Goal: Task Accomplishment & Management: Manage account settings

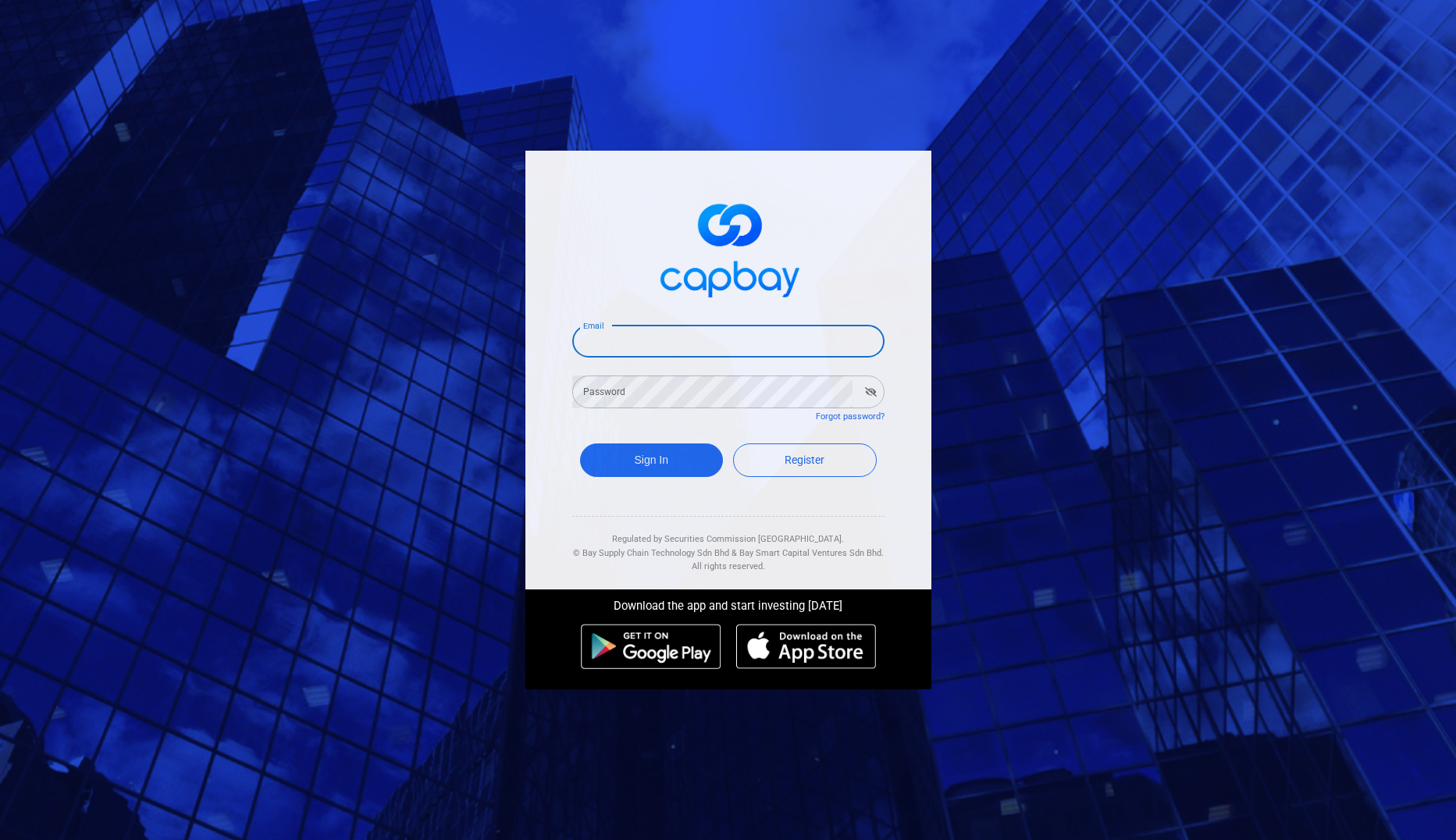
click at [651, 337] on input "Email" at bounding box center [728, 341] width 312 height 33
type input "[EMAIL_ADDRESS][DOMAIN_NAME]"
click at [672, 465] on button "Sign In" at bounding box center [651, 460] width 143 height 34
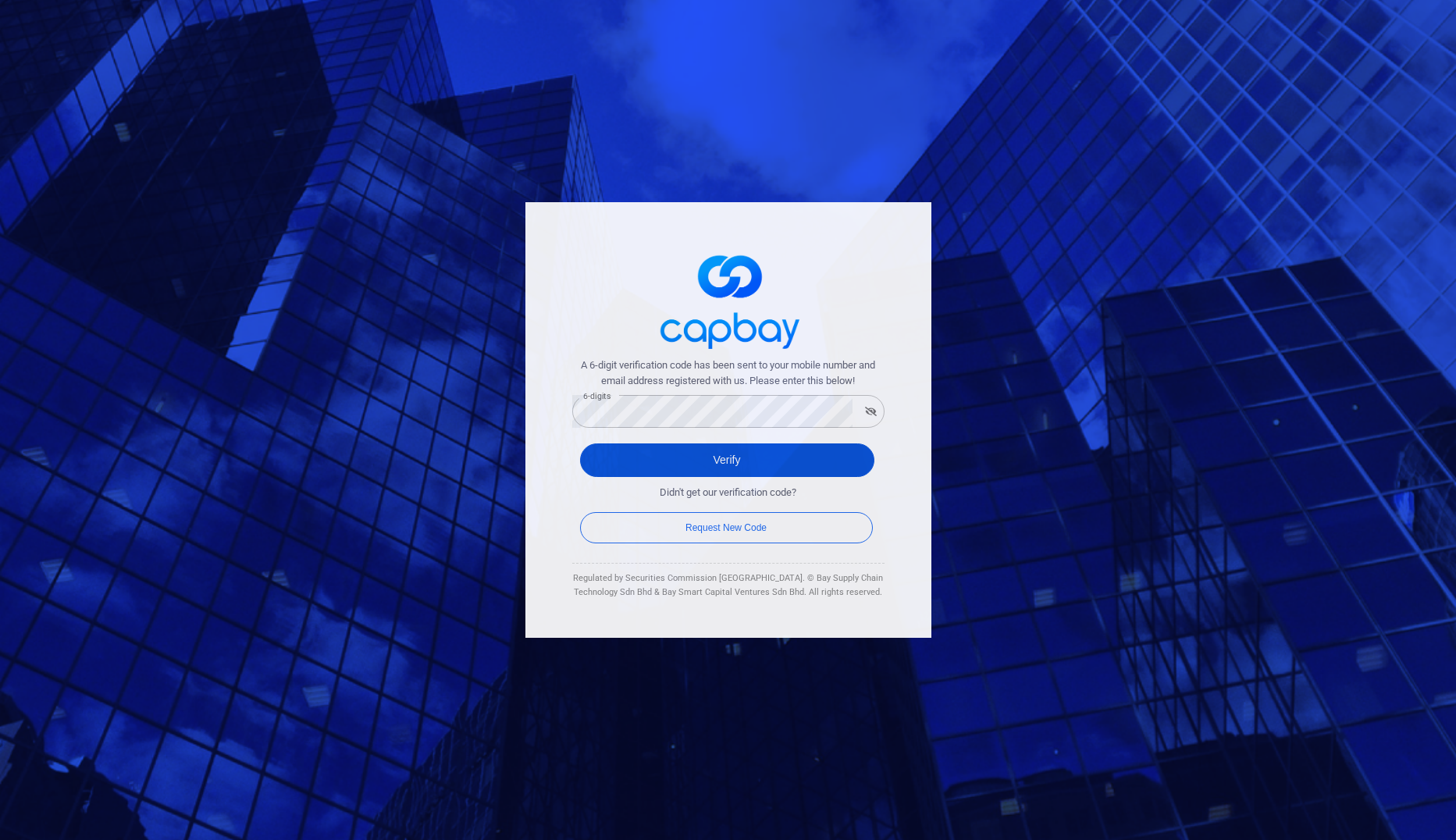
click at [667, 461] on button "Verify" at bounding box center [727, 460] width 295 height 34
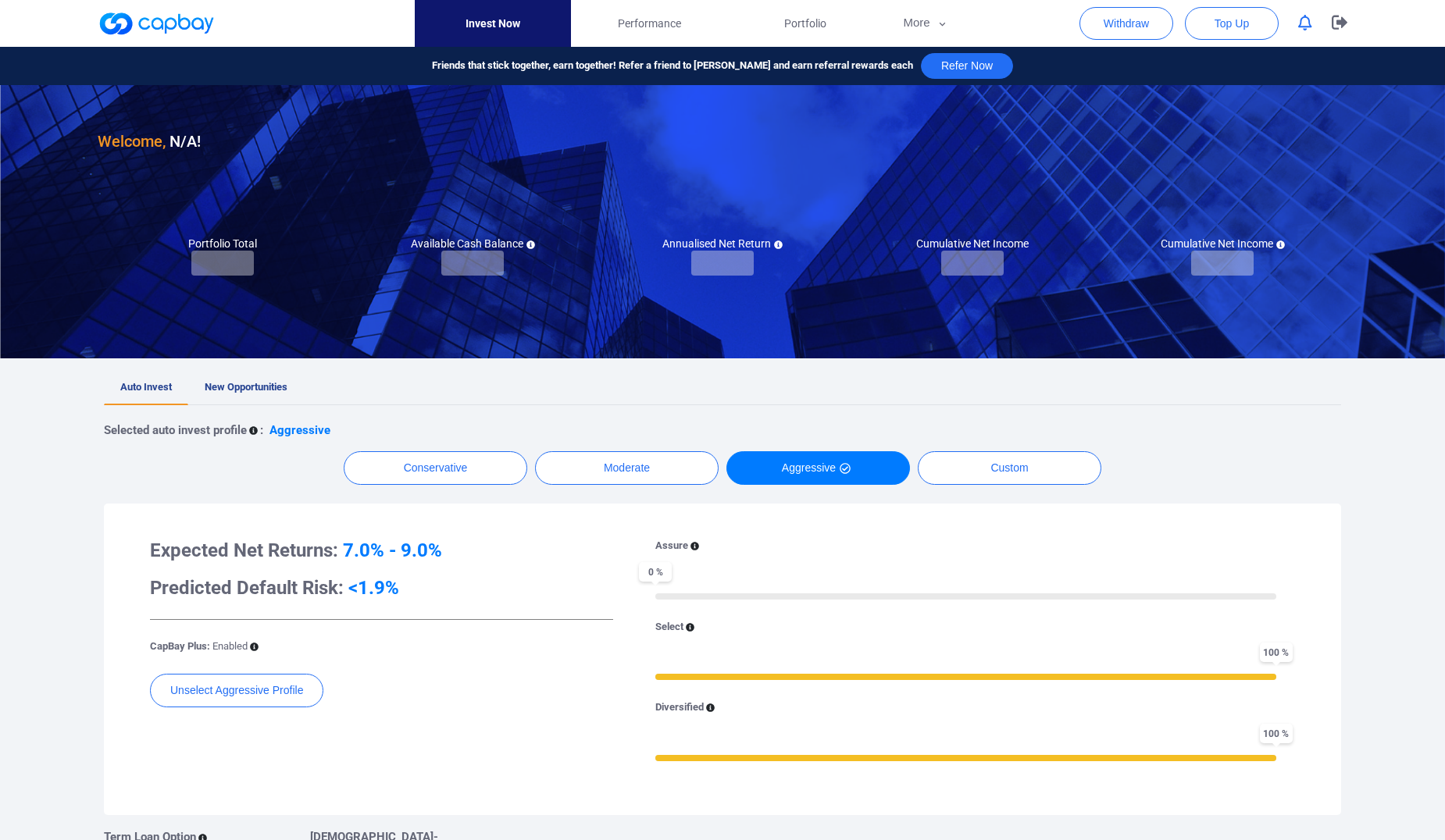
checkbox input "true"
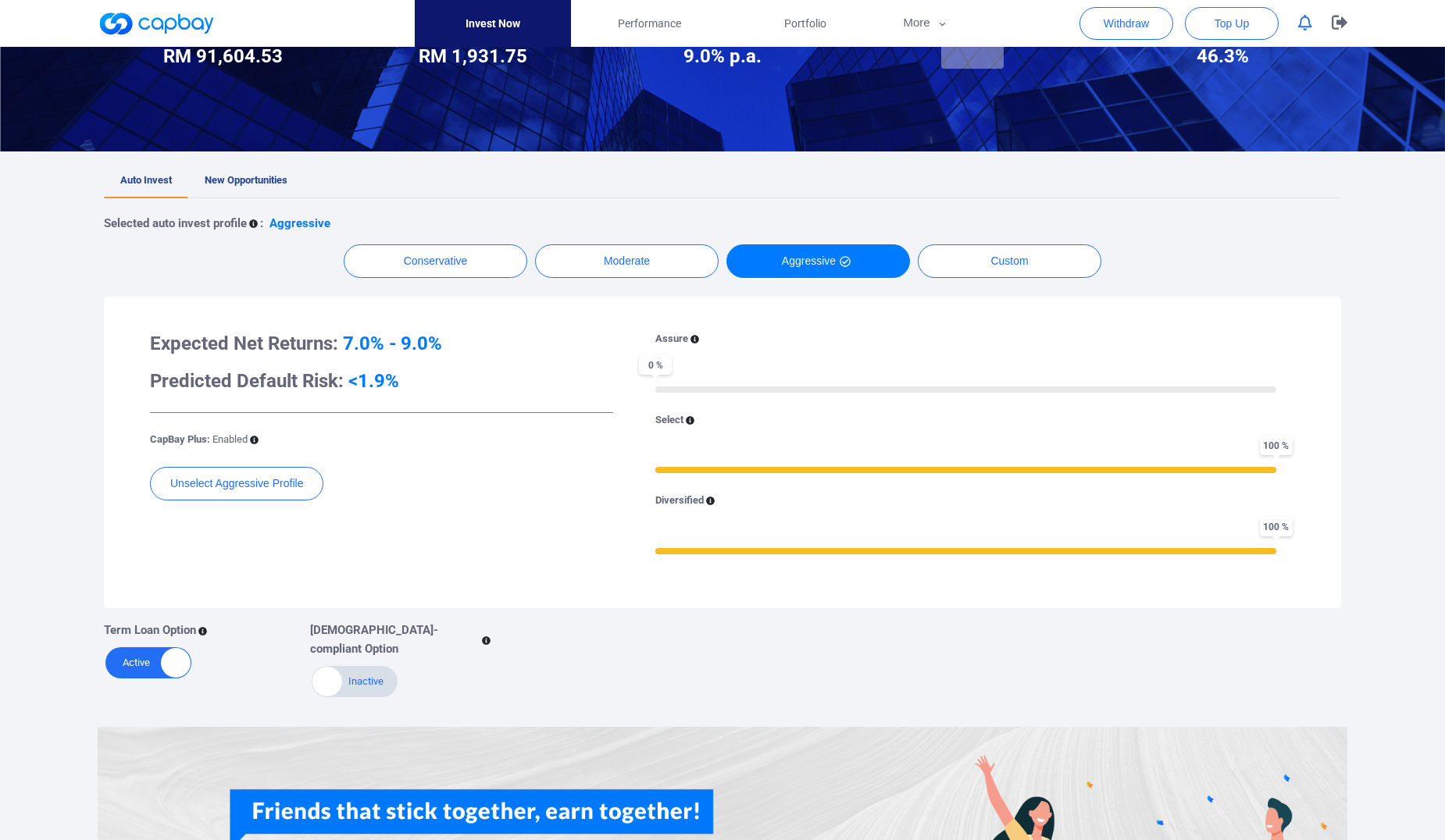
scroll to position [192, 0]
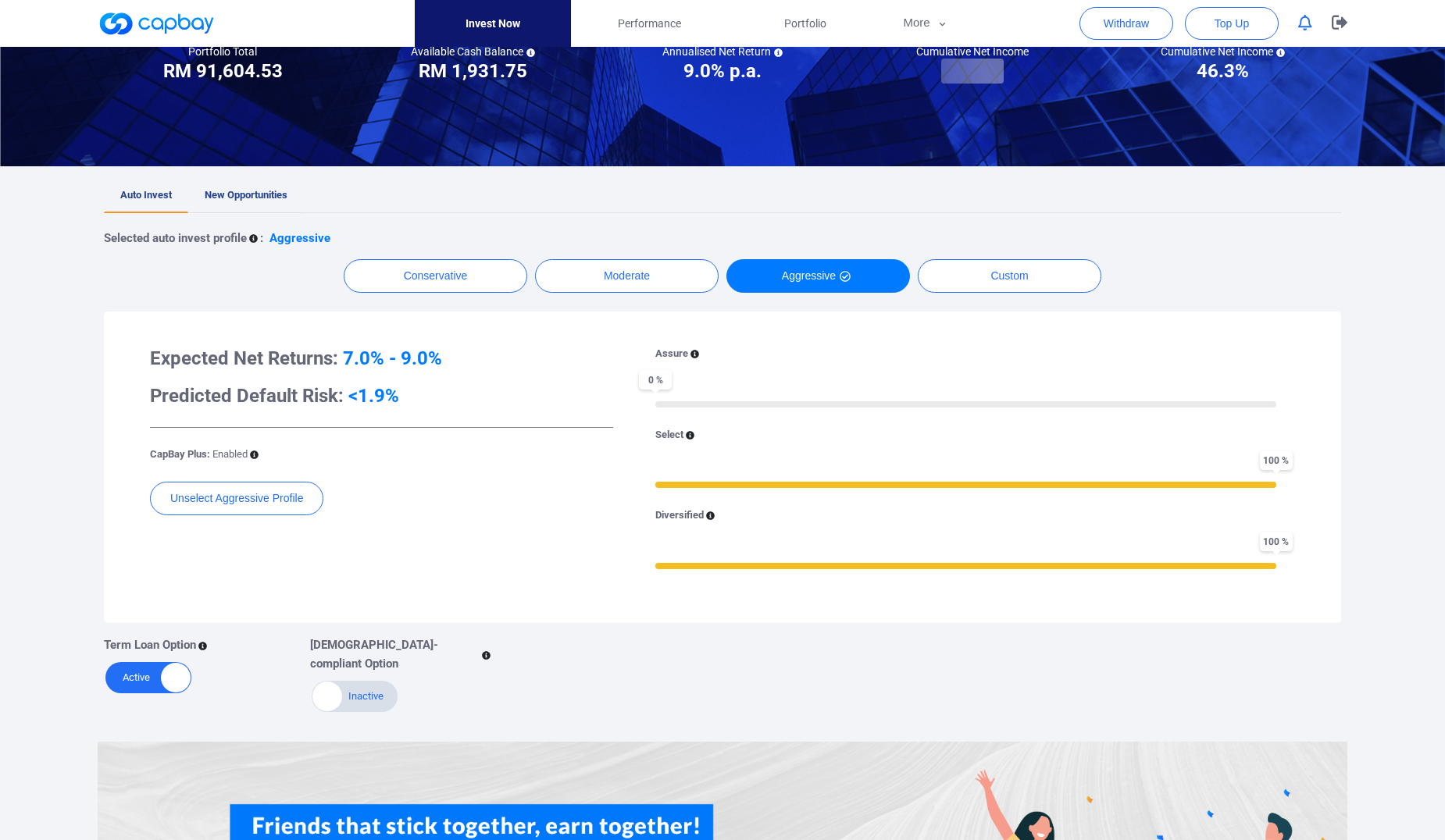
click at [257, 196] on span "New Opportunities" at bounding box center [246, 194] width 83 height 12
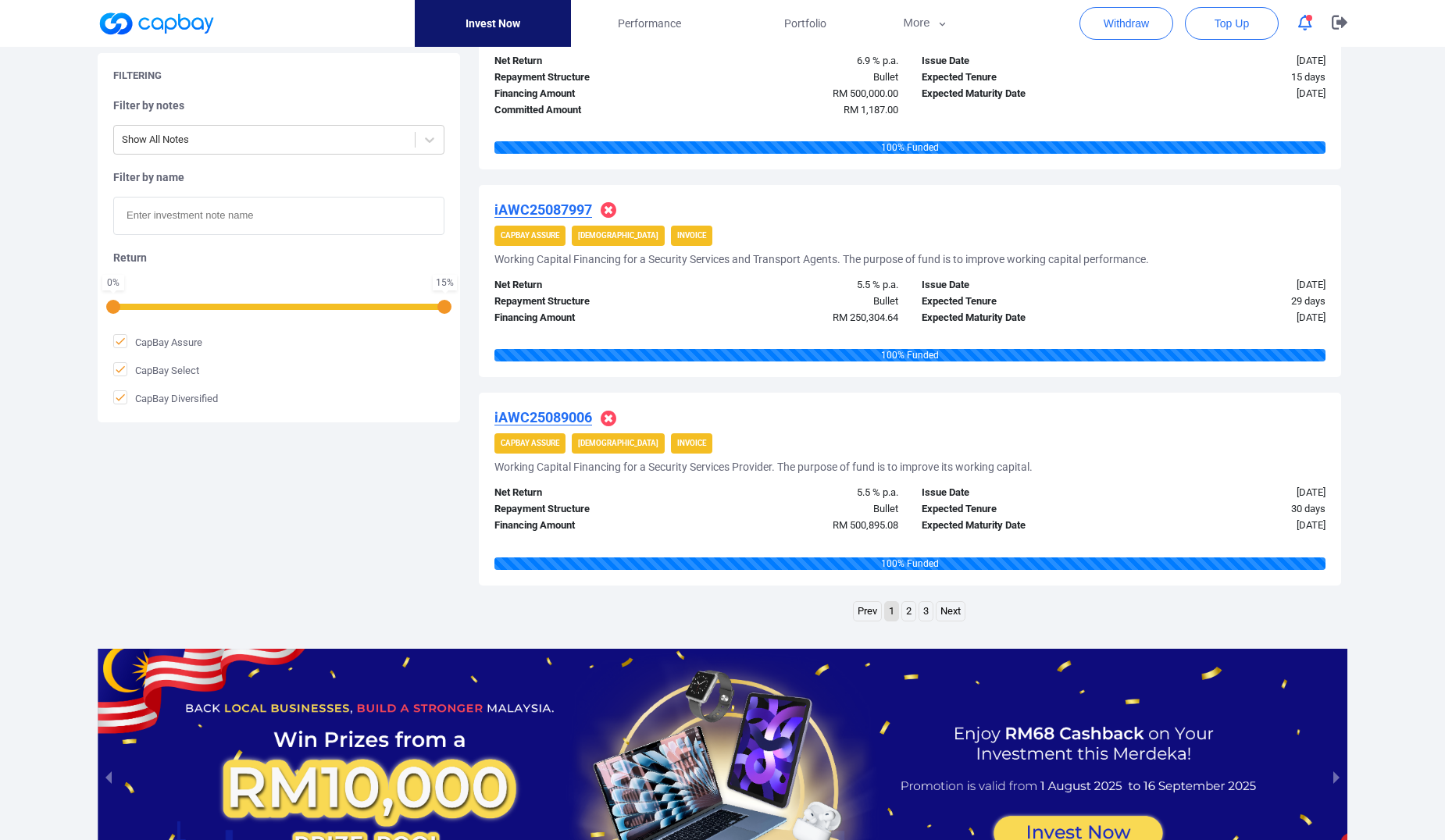
scroll to position [1952, 0]
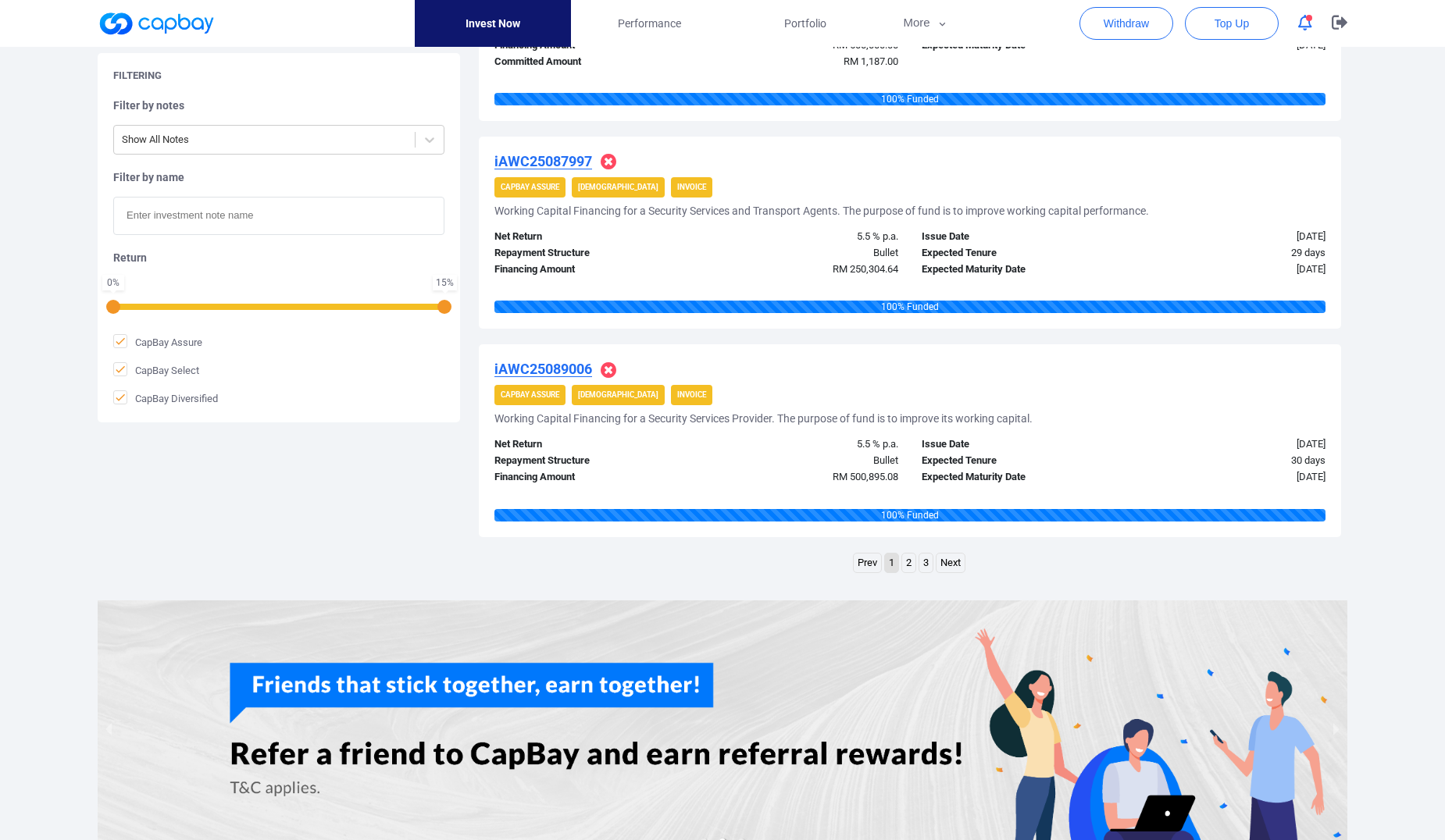
click at [913, 559] on link "2" at bounding box center [908, 563] width 13 height 20
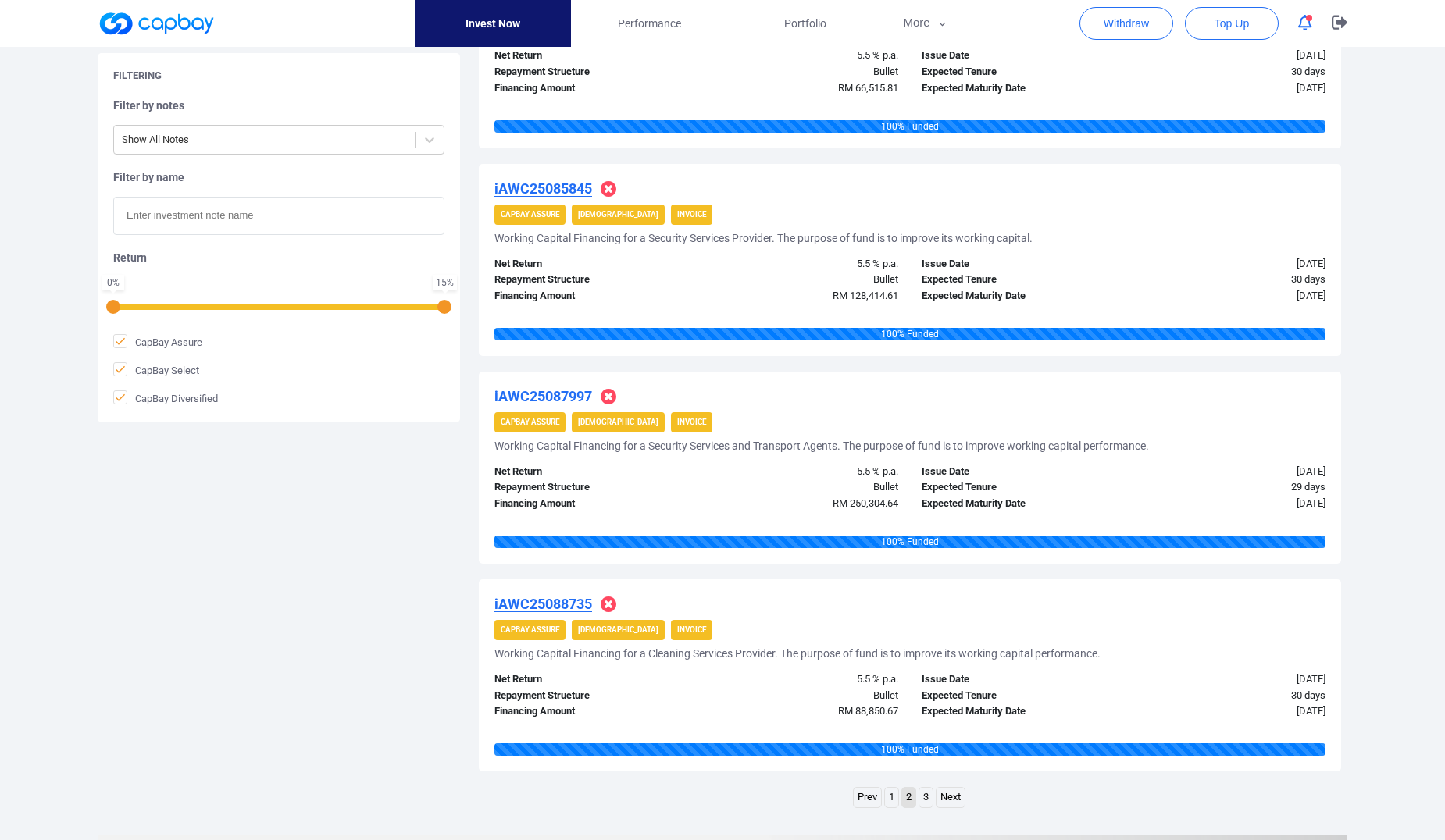
scroll to position [1902, 0]
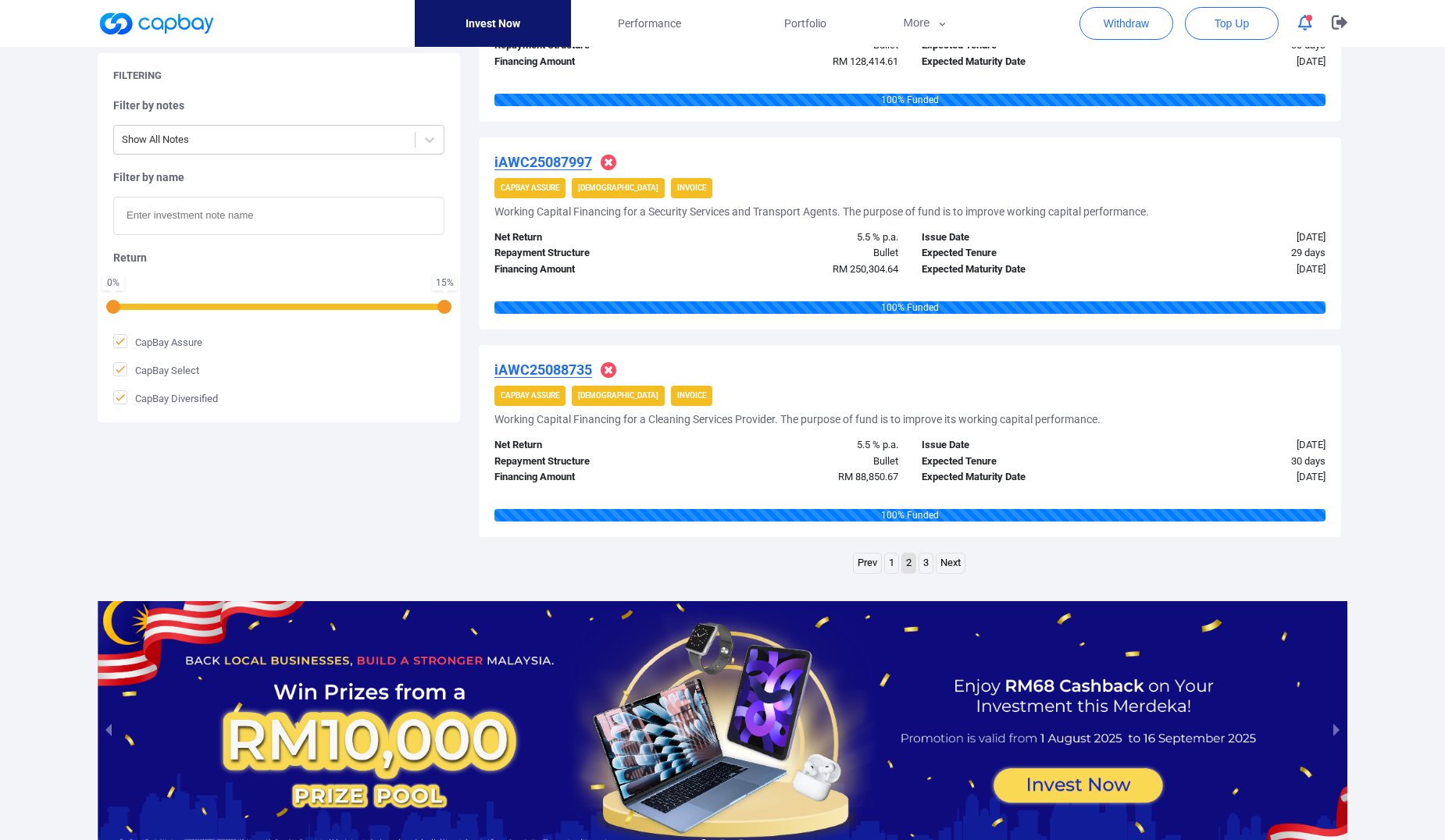
click at [930, 558] on link "3" at bounding box center [926, 563] width 13 height 20
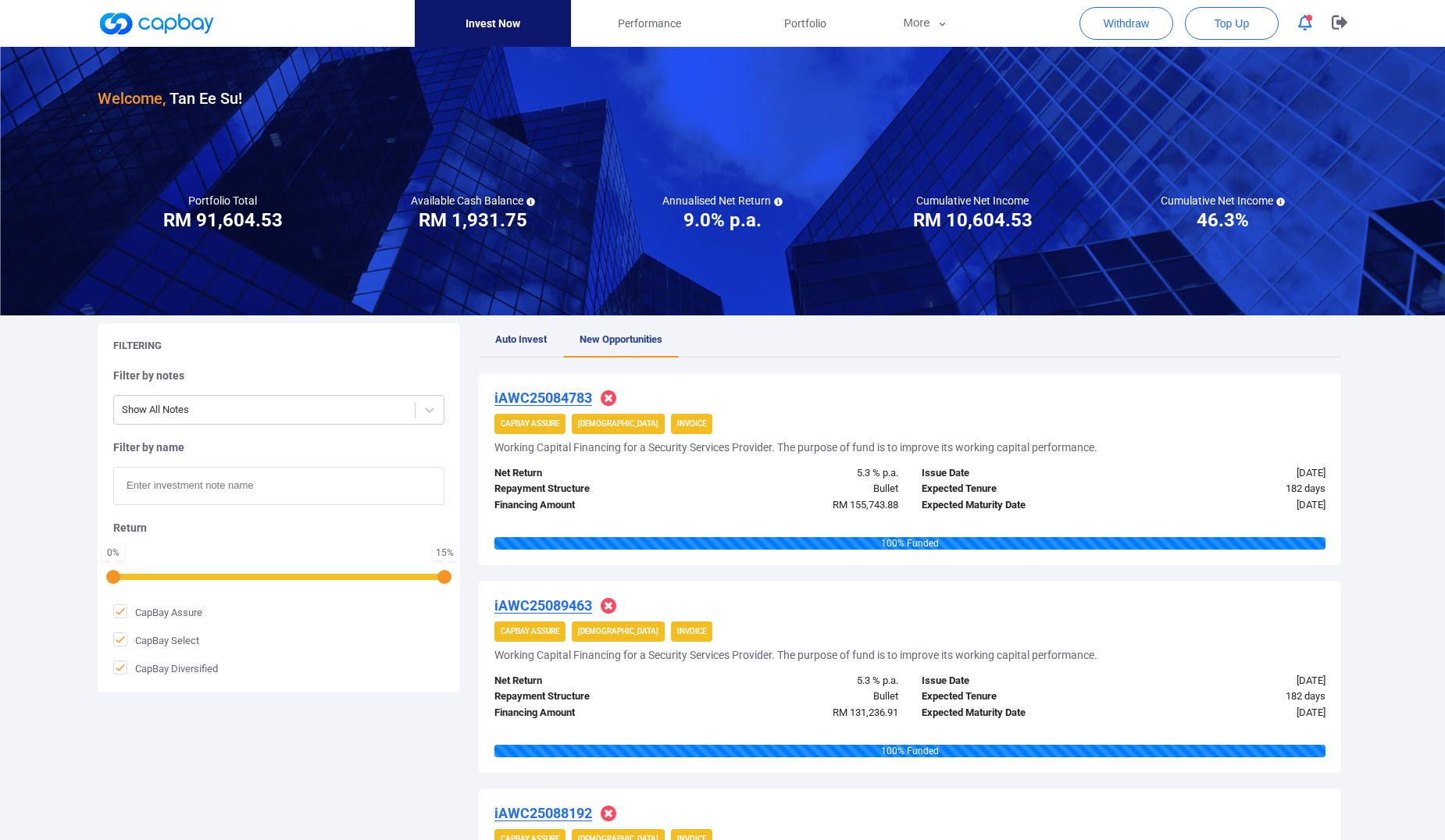
scroll to position [0, 0]
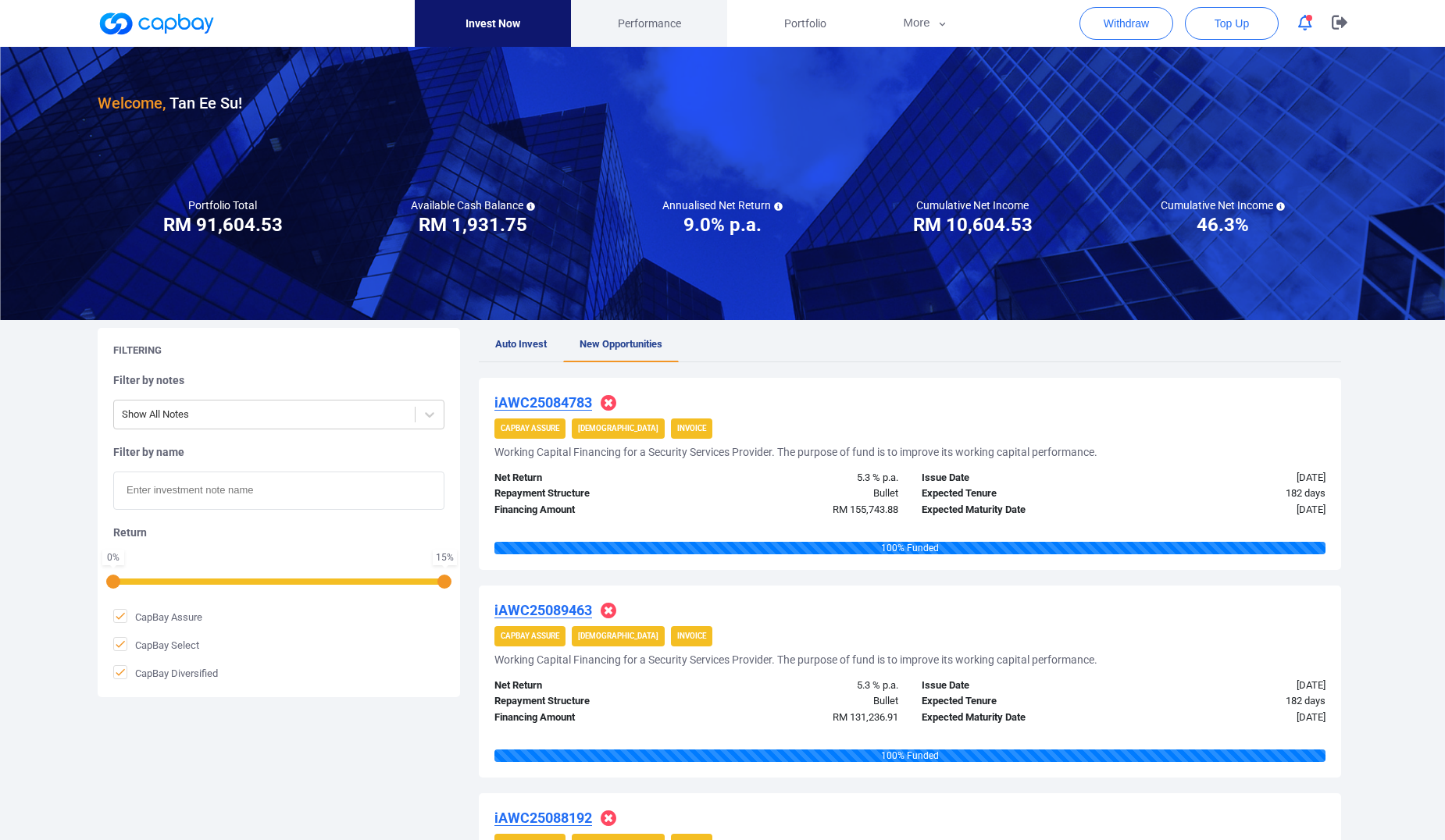
click at [678, 35] on link "Performance" at bounding box center [648, 23] width 156 height 47
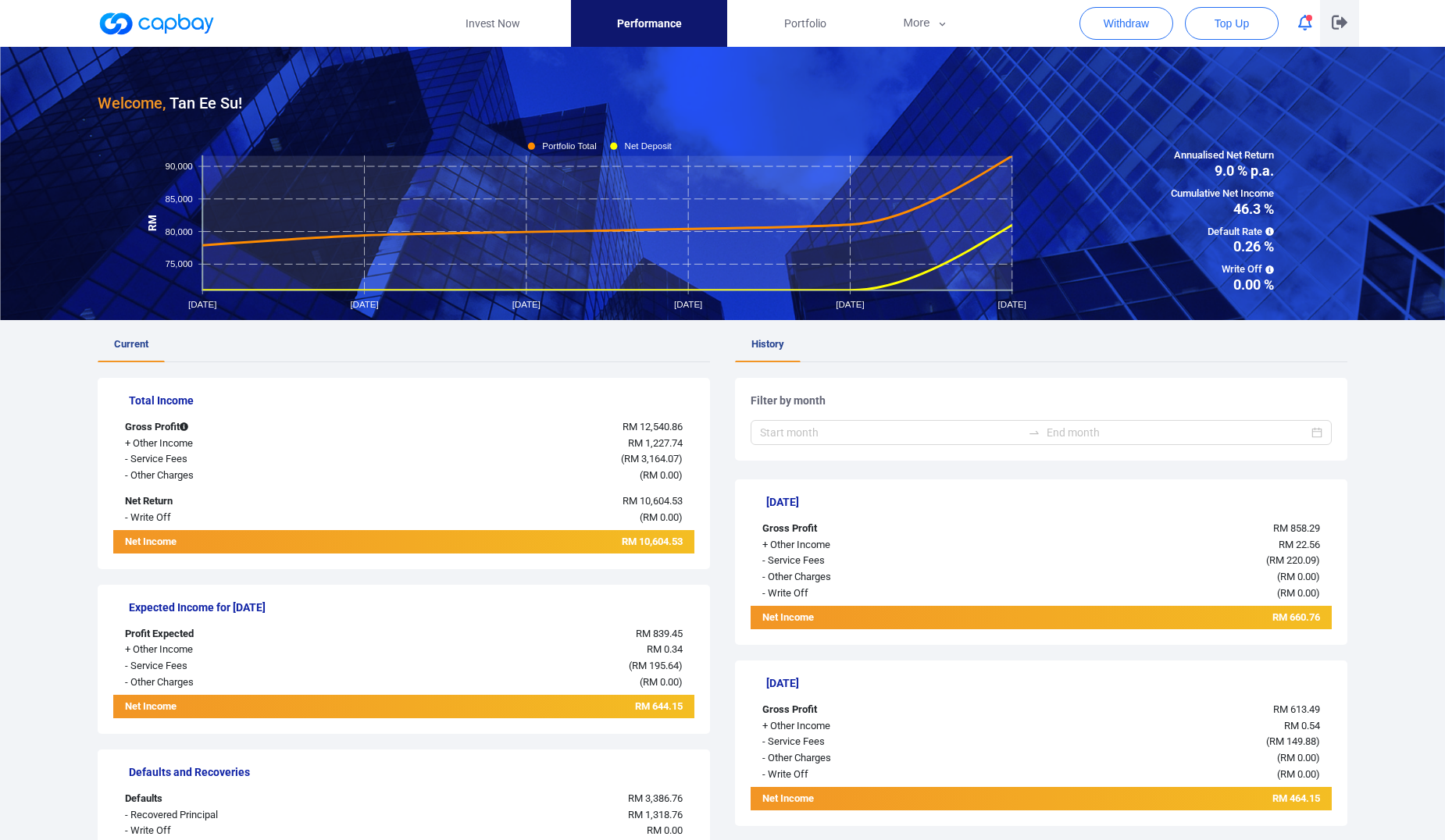
click at [1337, 25] on icon "button" at bounding box center [1340, 23] width 16 height 14
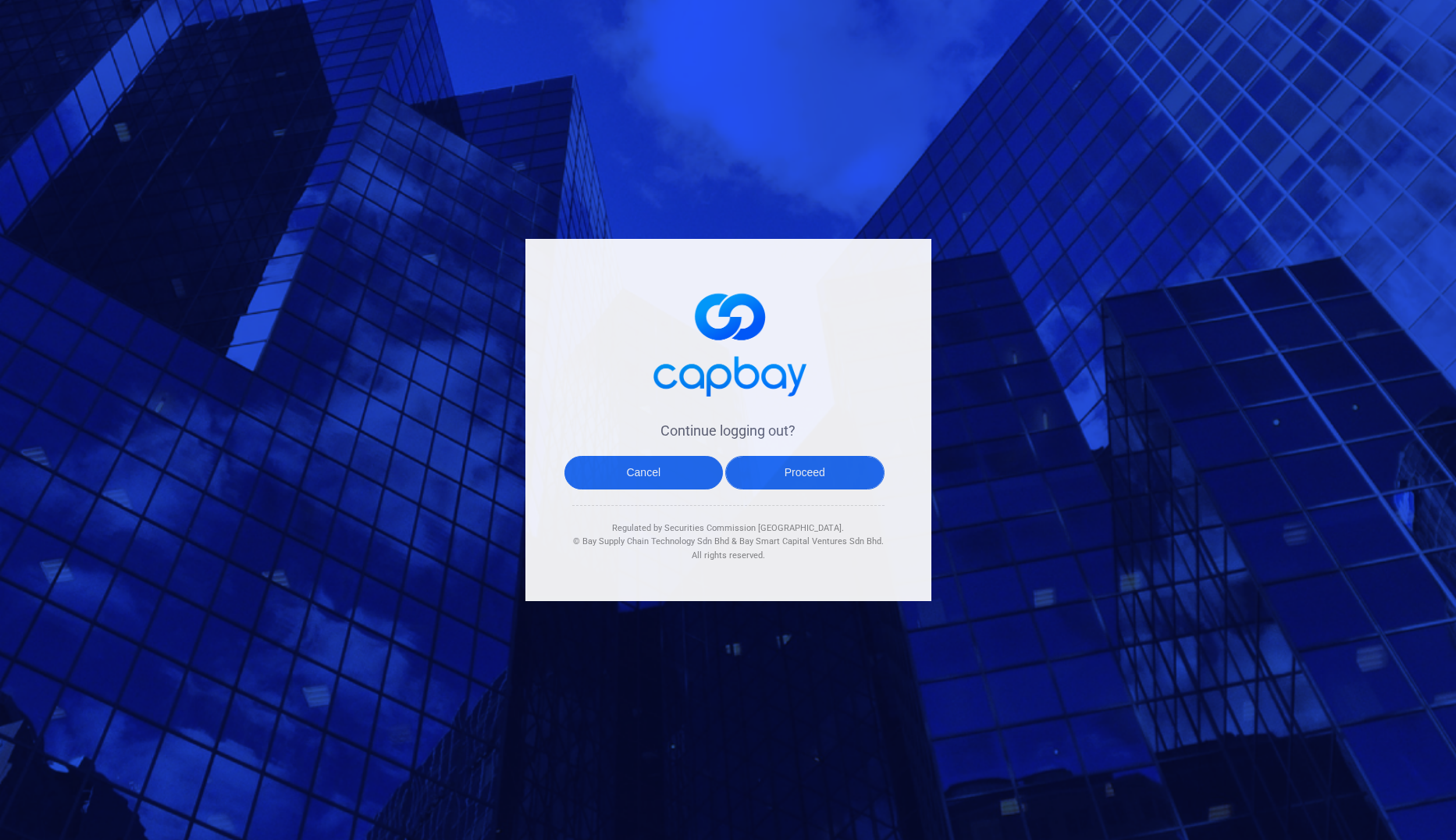
click at [788, 475] on button "Proceed" at bounding box center [805, 472] width 159 height 34
